Goal: Information Seeking & Learning: Check status

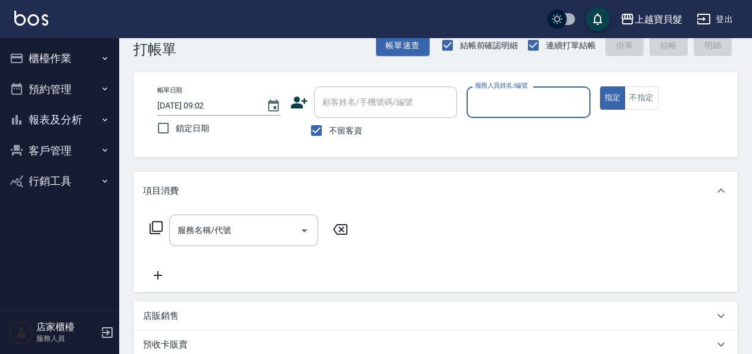
scroll to position [60, 0]
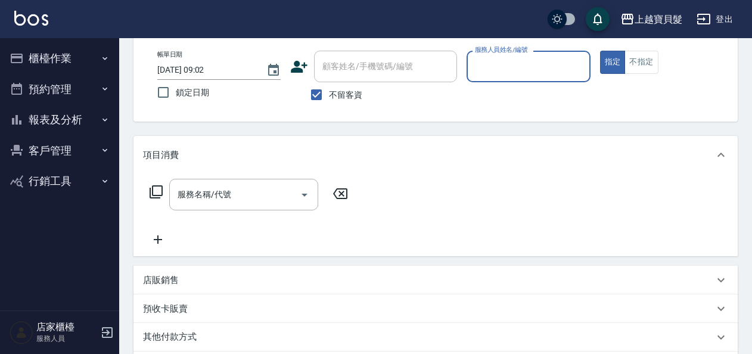
click at [51, 146] on button "客戶管理" at bounding box center [60, 150] width 110 height 31
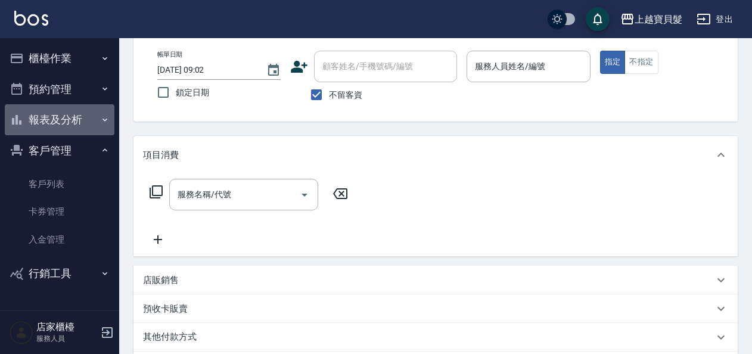
click at [55, 107] on button "報表及分析" at bounding box center [60, 119] width 110 height 31
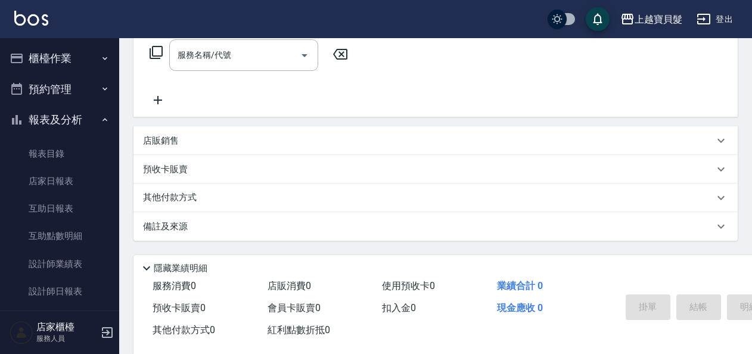
scroll to position [219, 0]
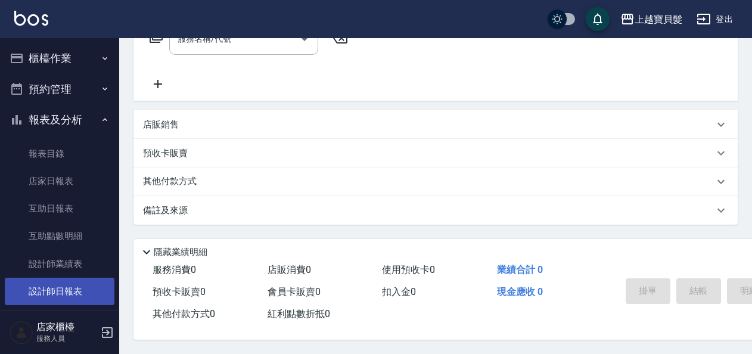
click at [67, 287] on link "設計師日報表" at bounding box center [60, 291] width 110 height 27
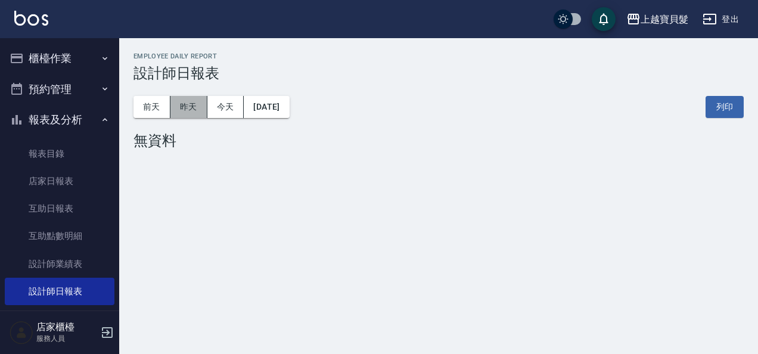
click at [192, 105] on button "昨天" at bounding box center [188, 107] width 37 height 22
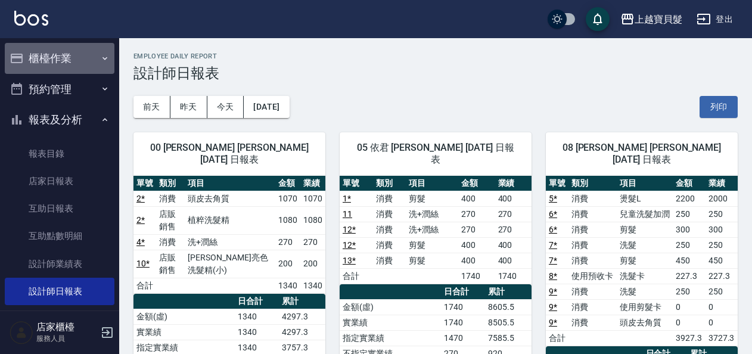
click at [77, 57] on button "櫃檯作業" at bounding box center [60, 58] width 110 height 31
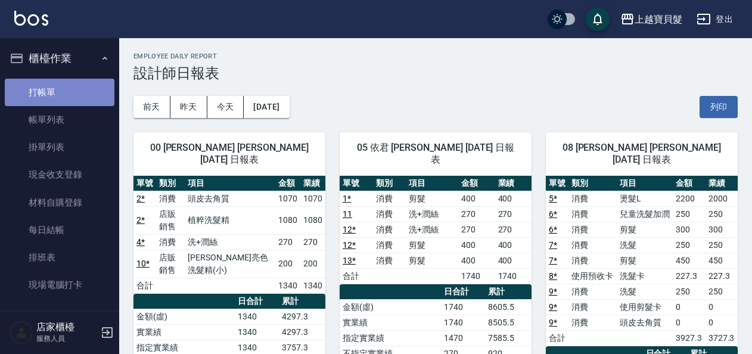
click at [73, 94] on link "打帳單" at bounding box center [60, 92] width 110 height 27
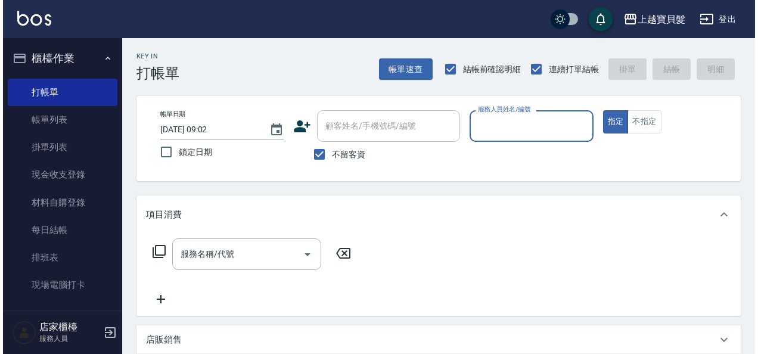
scroll to position [179, 0]
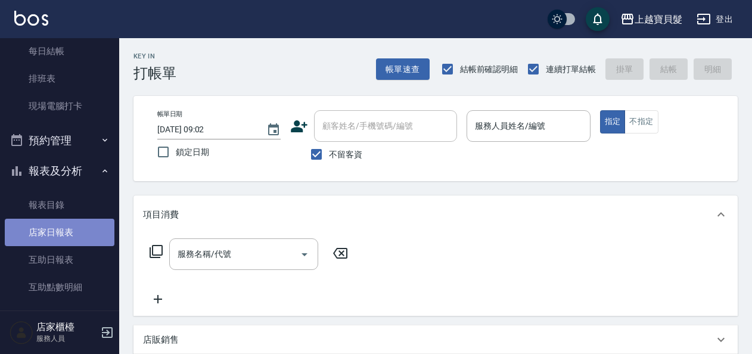
click at [70, 228] on link "店家日報表" at bounding box center [60, 232] width 110 height 27
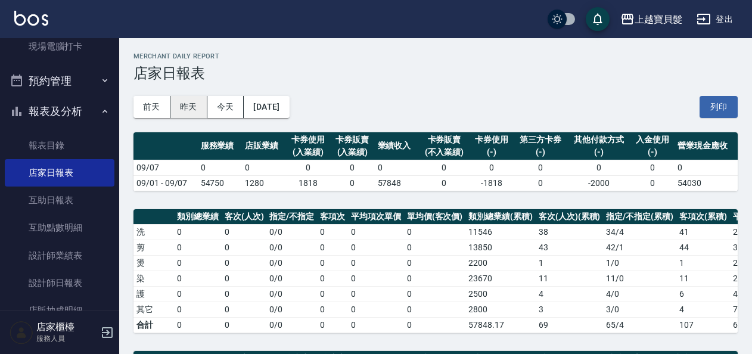
click at [195, 109] on button "昨天" at bounding box center [188, 107] width 37 height 22
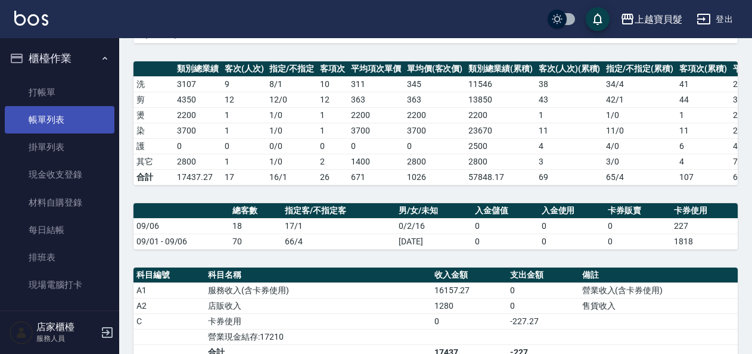
scroll to position [60, 0]
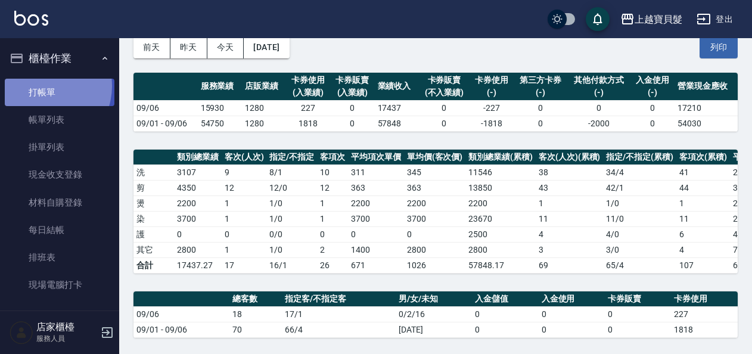
click at [41, 86] on link "打帳單" at bounding box center [60, 92] width 110 height 27
